Goal: Communication & Community: Share content

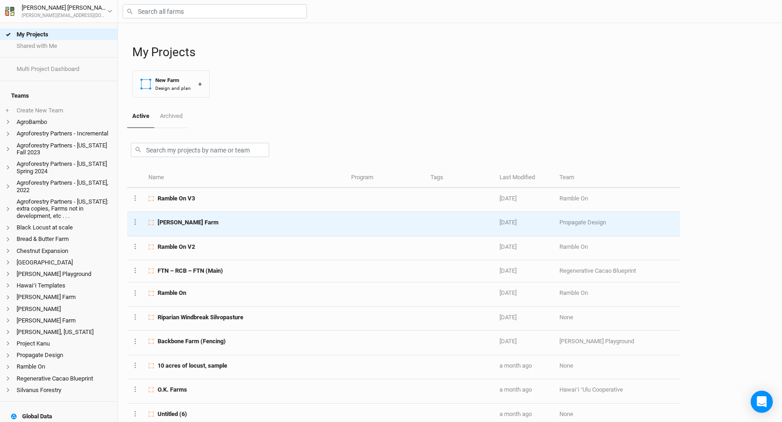
click at [182, 220] on span "[PERSON_NAME] Farm" at bounding box center [188, 223] width 61 height 8
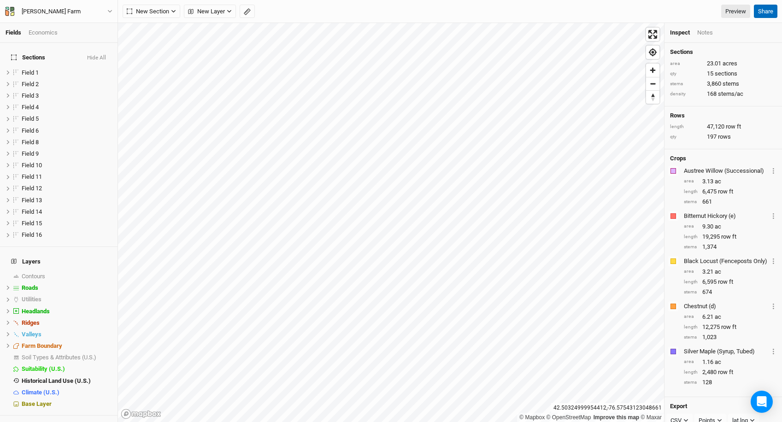
click at [768, 11] on button "Share" at bounding box center [766, 12] width 24 height 14
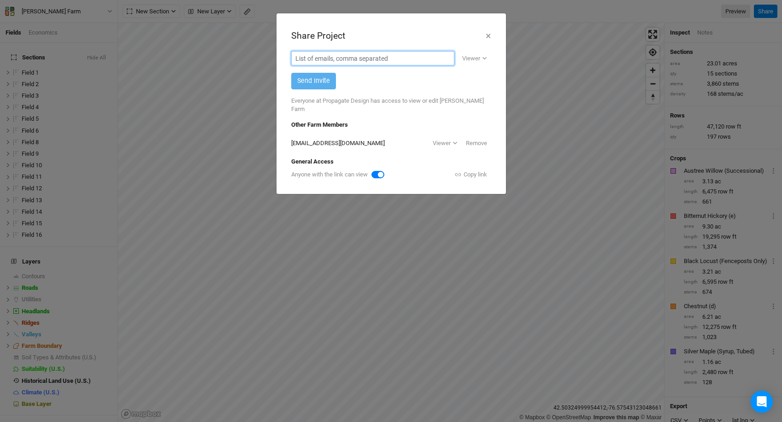
click at [326, 58] on input "text" at bounding box center [372, 58] width 163 height 14
type input "hop"
click at [472, 165] on div "Share Project × Viewer Viewer Editor Send Invite Everyone at Propagate Design h…" at bounding box center [391, 104] width 215 height 166
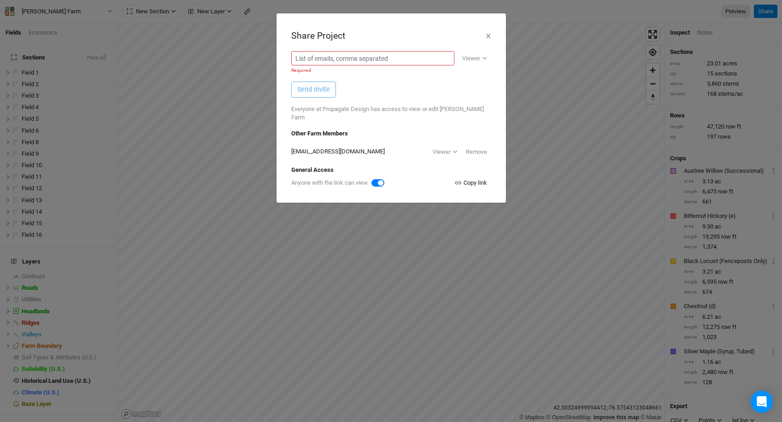
click at [474, 178] on div "Copy link" at bounding box center [471, 182] width 33 height 9
